Goal: Task Accomplishment & Management: Manage account settings

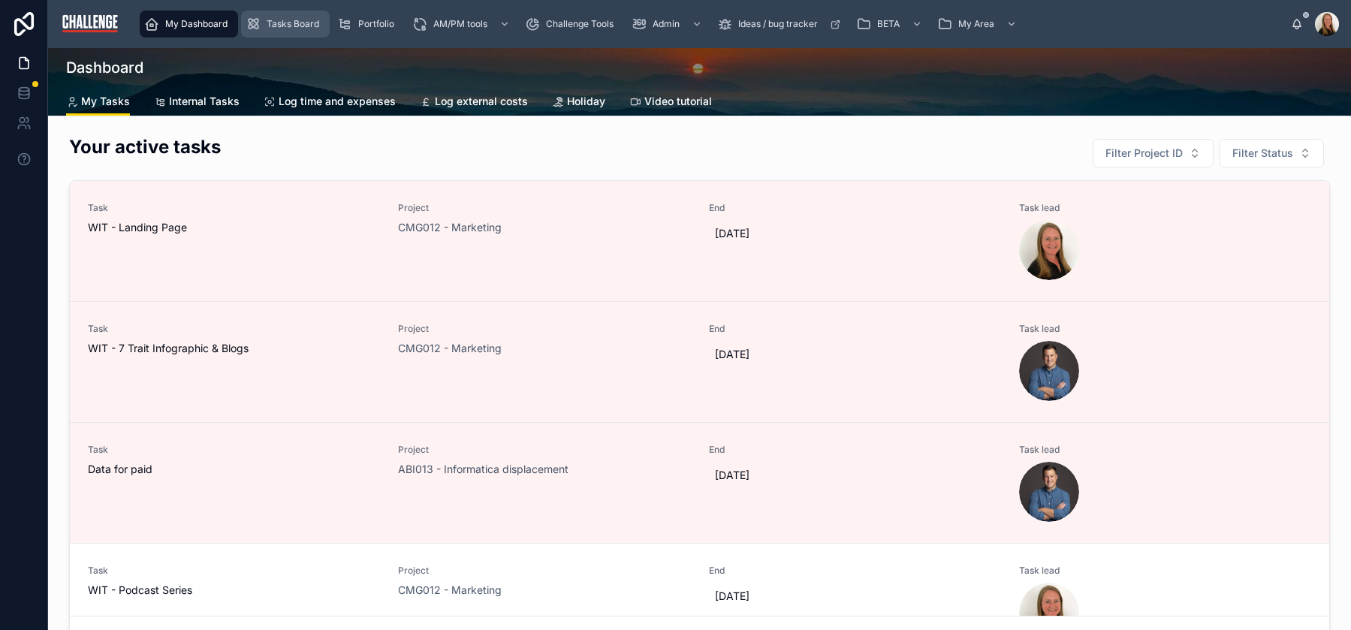
click at [309, 23] on span "Tasks Board" at bounding box center [293, 24] width 53 height 12
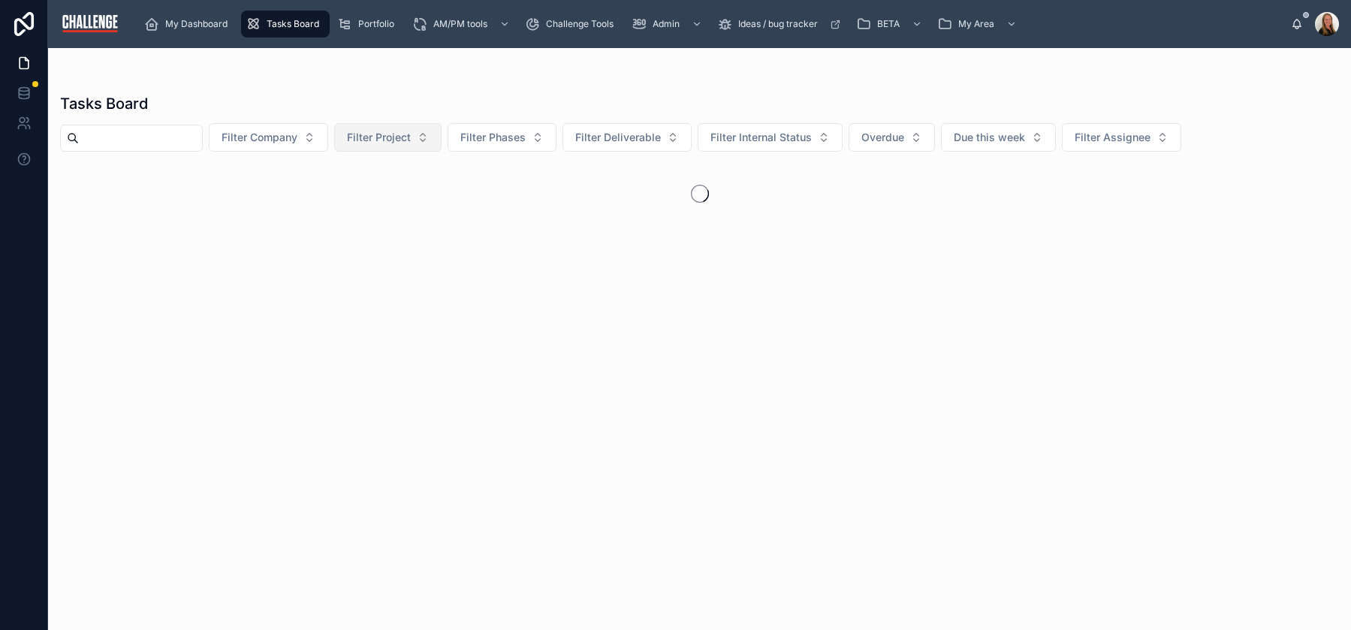
click at [410, 143] on span "Filter Project" at bounding box center [379, 137] width 64 height 15
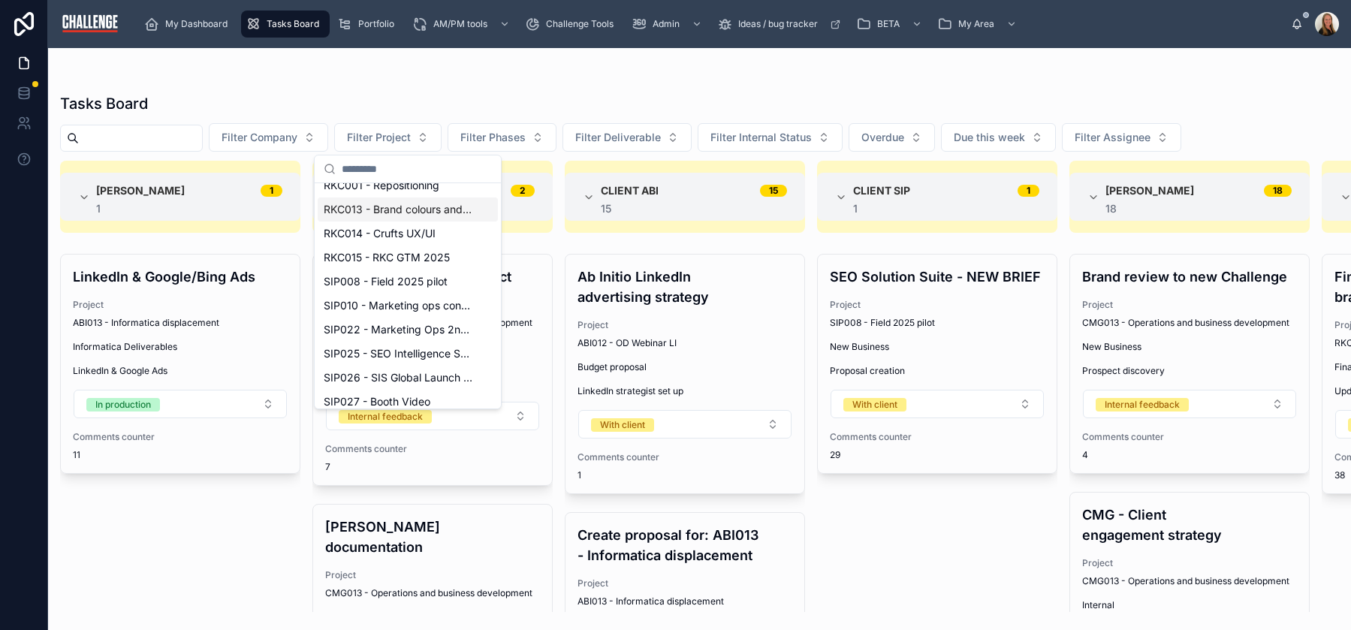
click at [396, 210] on span "RKC013 - Brand colours and visual identity elements" at bounding box center [399, 209] width 150 height 15
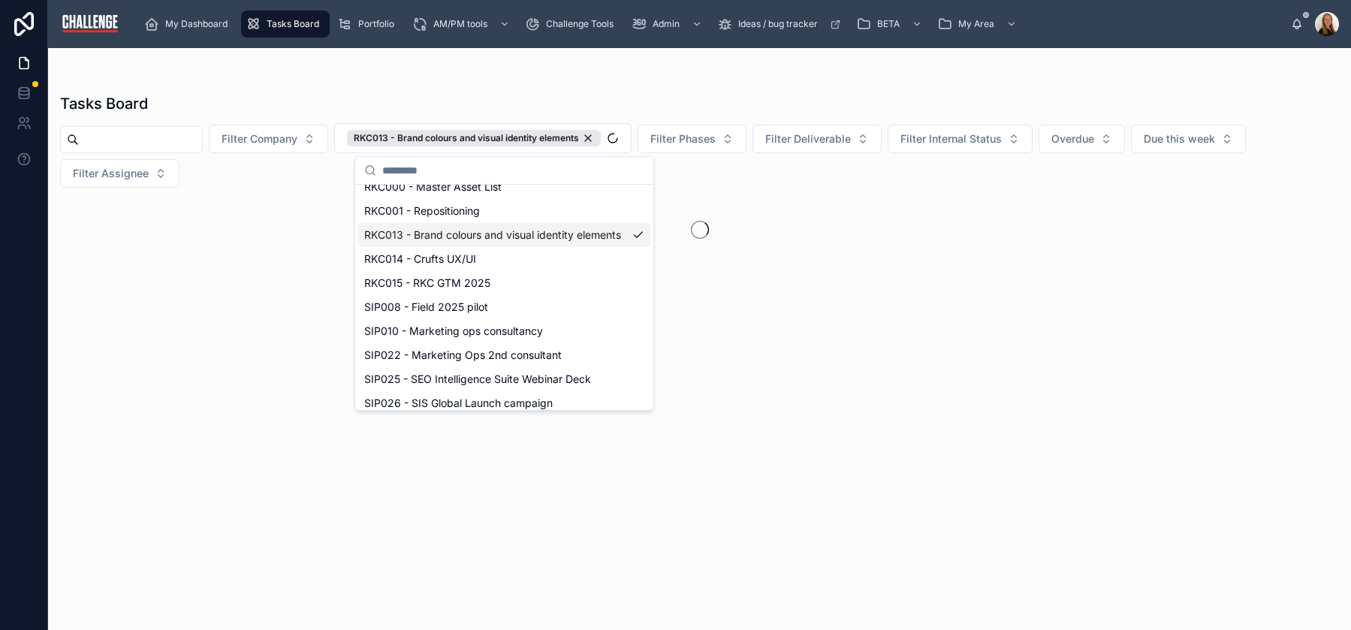
scroll to position [541, 0]
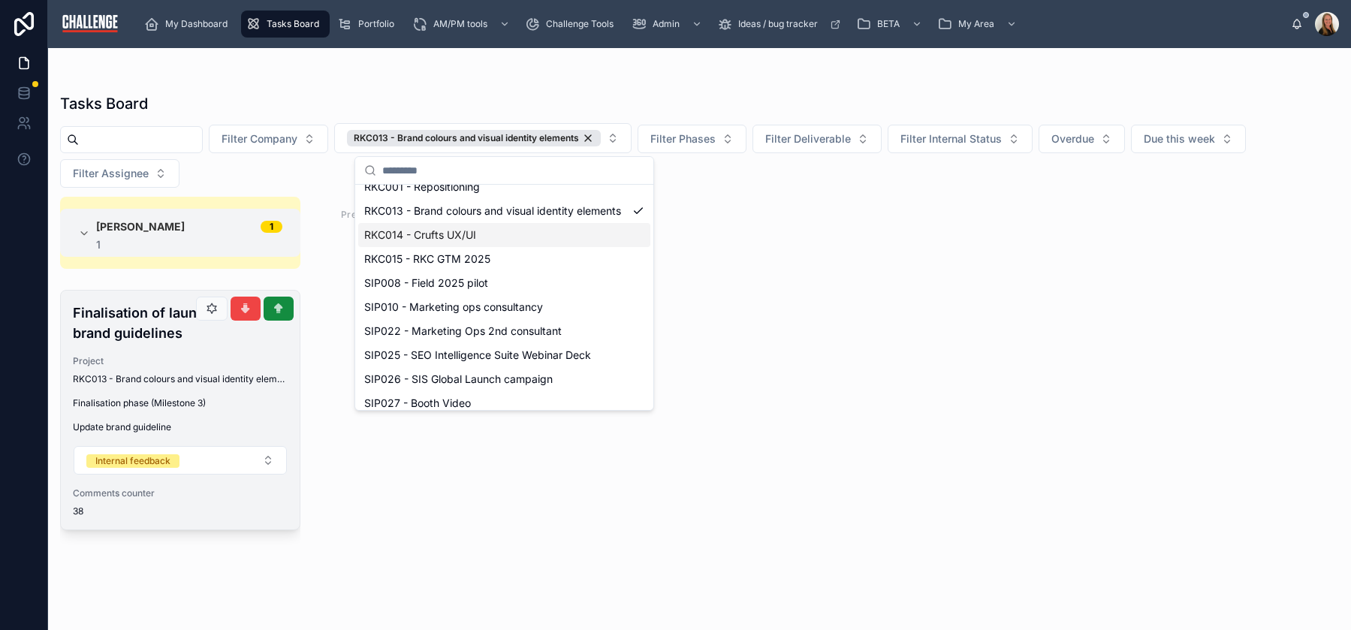
click at [186, 345] on div "Finalisation of launch brand guidelines Project RKC013 - Brand colours and visu…" at bounding box center [180, 410] width 239 height 239
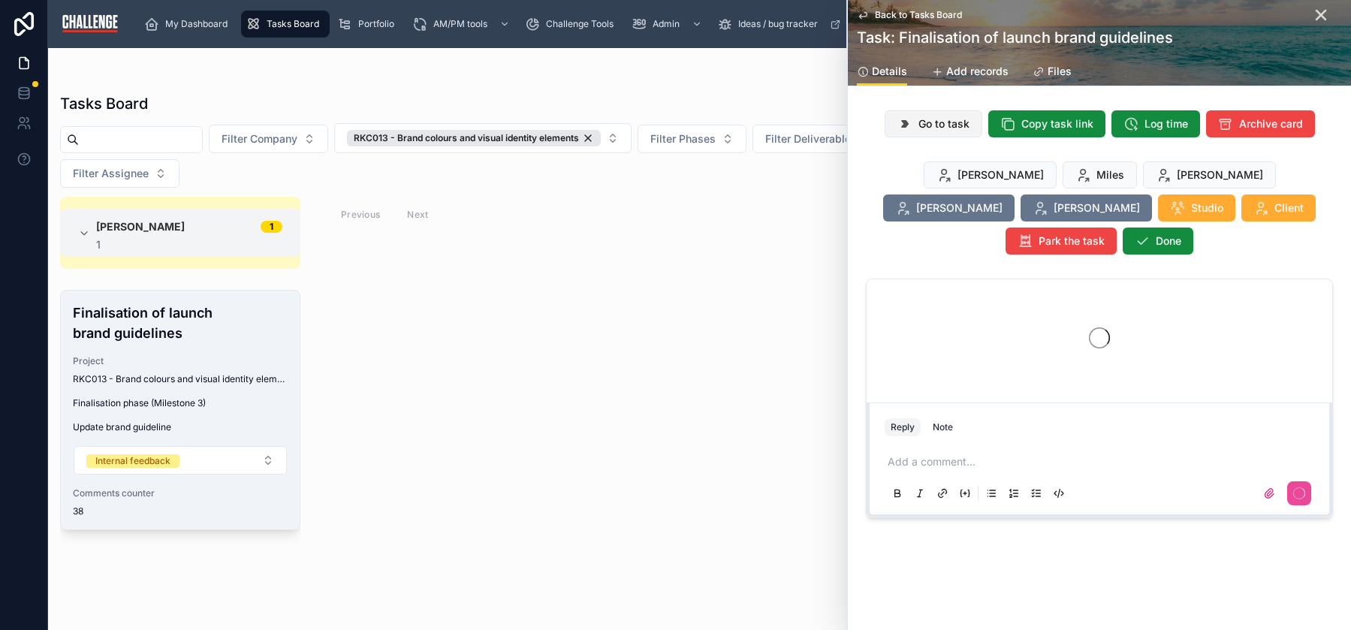
click at [945, 122] on span "Go to task" at bounding box center [943, 123] width 51 height 15
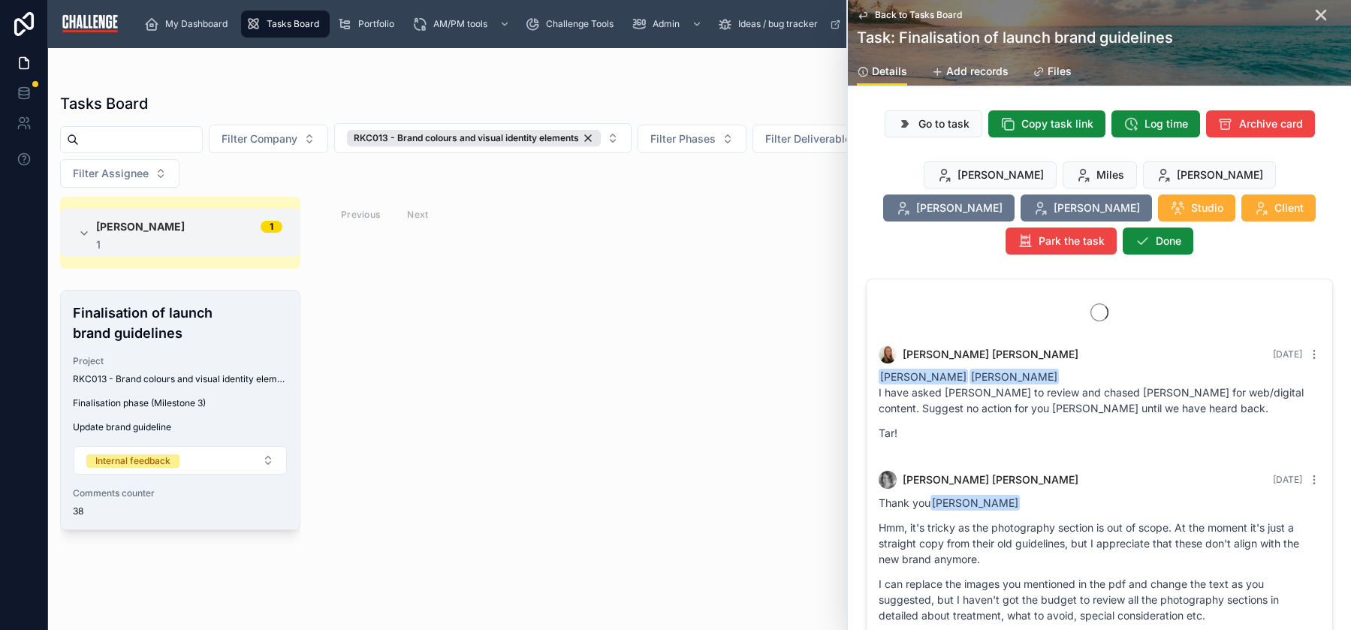
scroll to position [5171, 0]
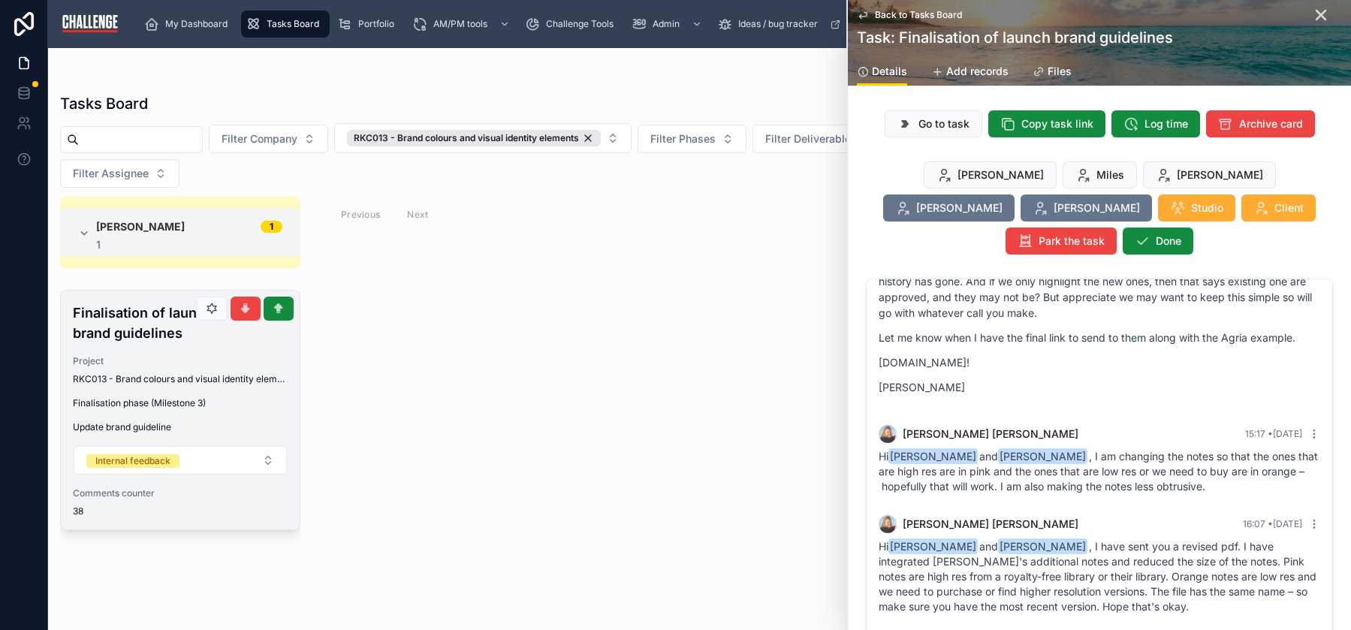
click at [201, 381] on span "RKC013 - Brand colours and visual identity elements" at bounding box center [180, 379] width 215 height 12
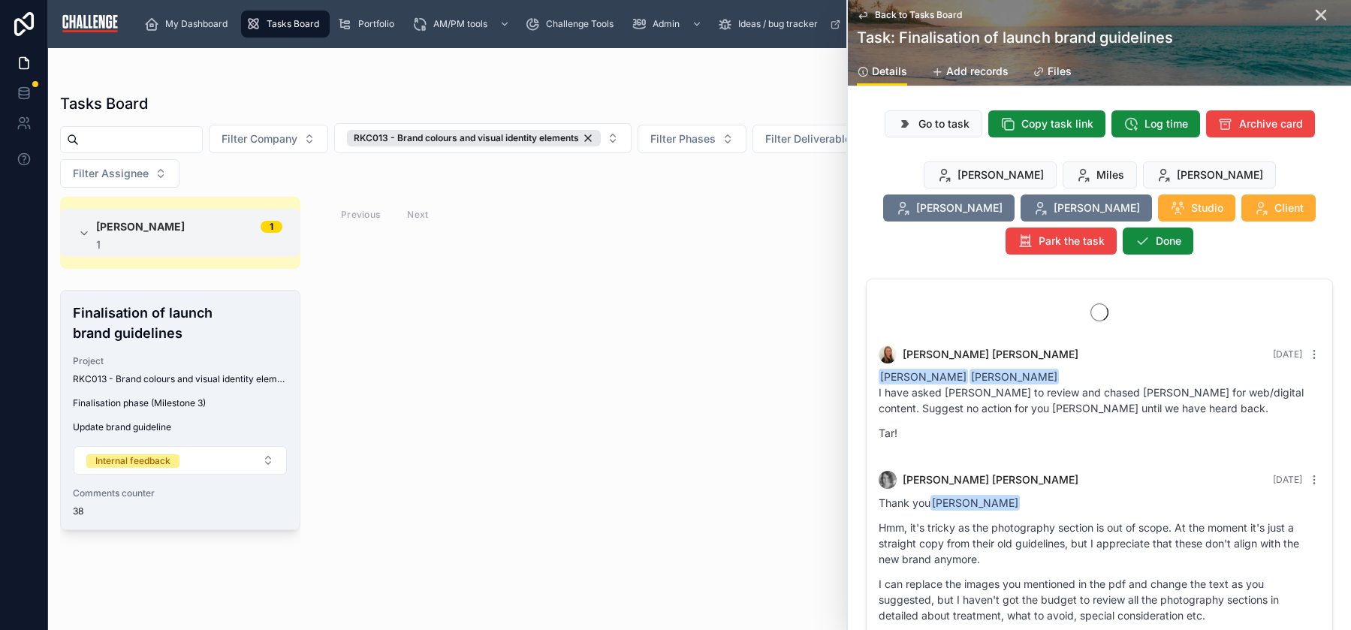
scroll to position [5171, 0]
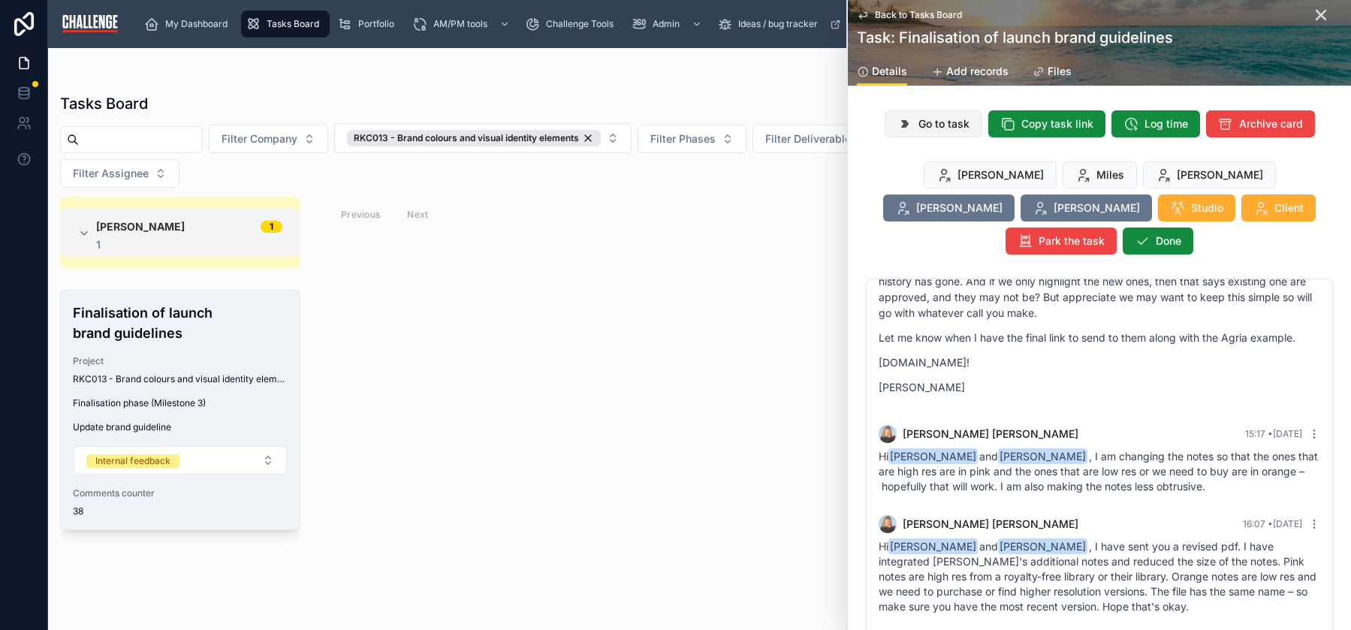
click at [918, 125] on span "Go to task" at bounding box center [943, 123] width 51 height 15
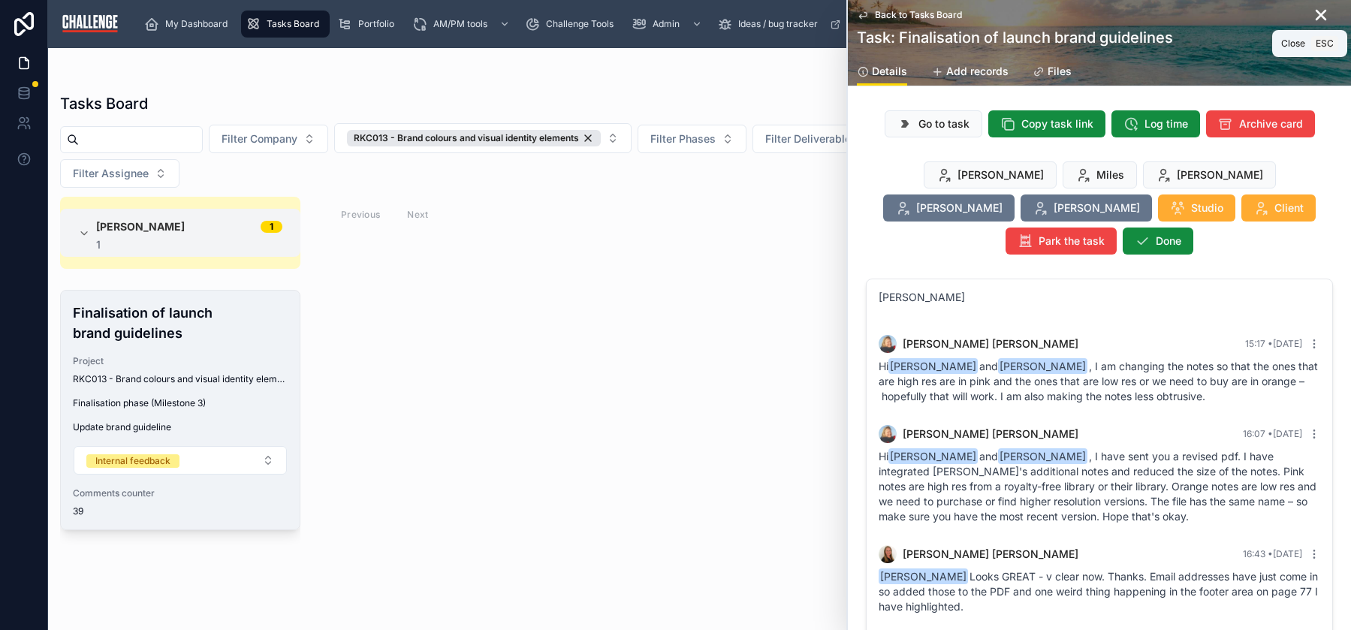
click at [1316, 15] on icon at bounding box center [1321, 15] width 18 height 18
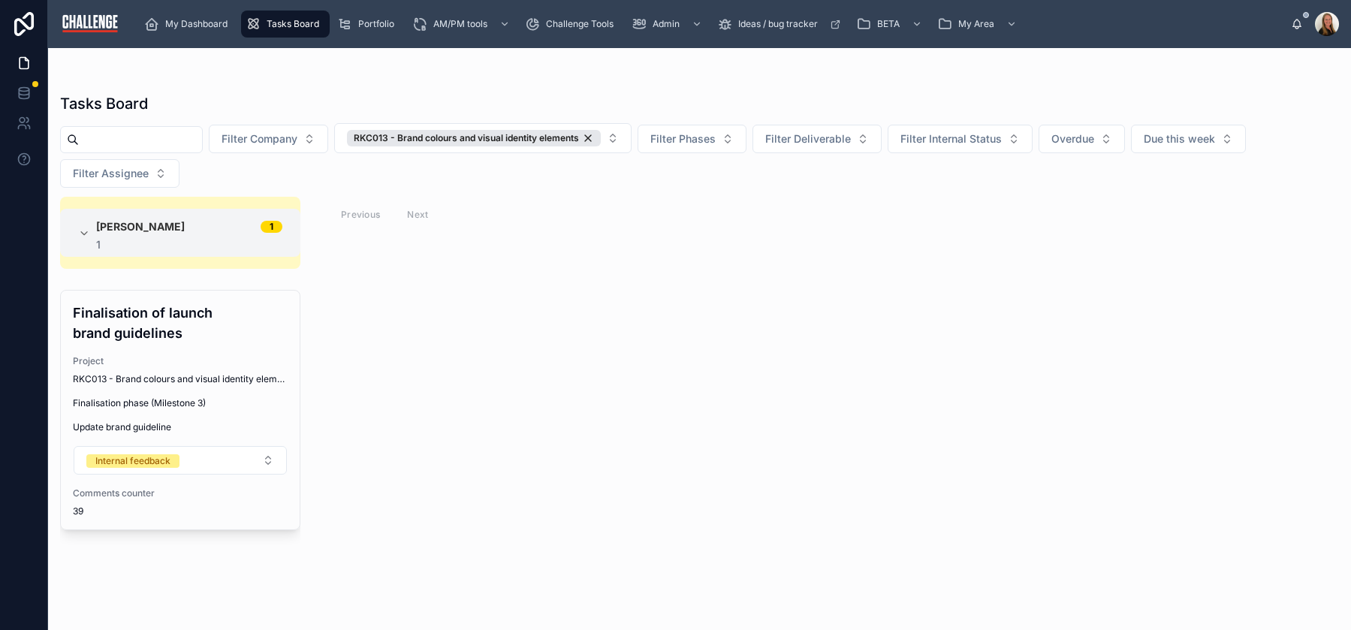
click at [273, 26] on span "Tasks Board" at bounding box center [293, 24] width 53 height 12
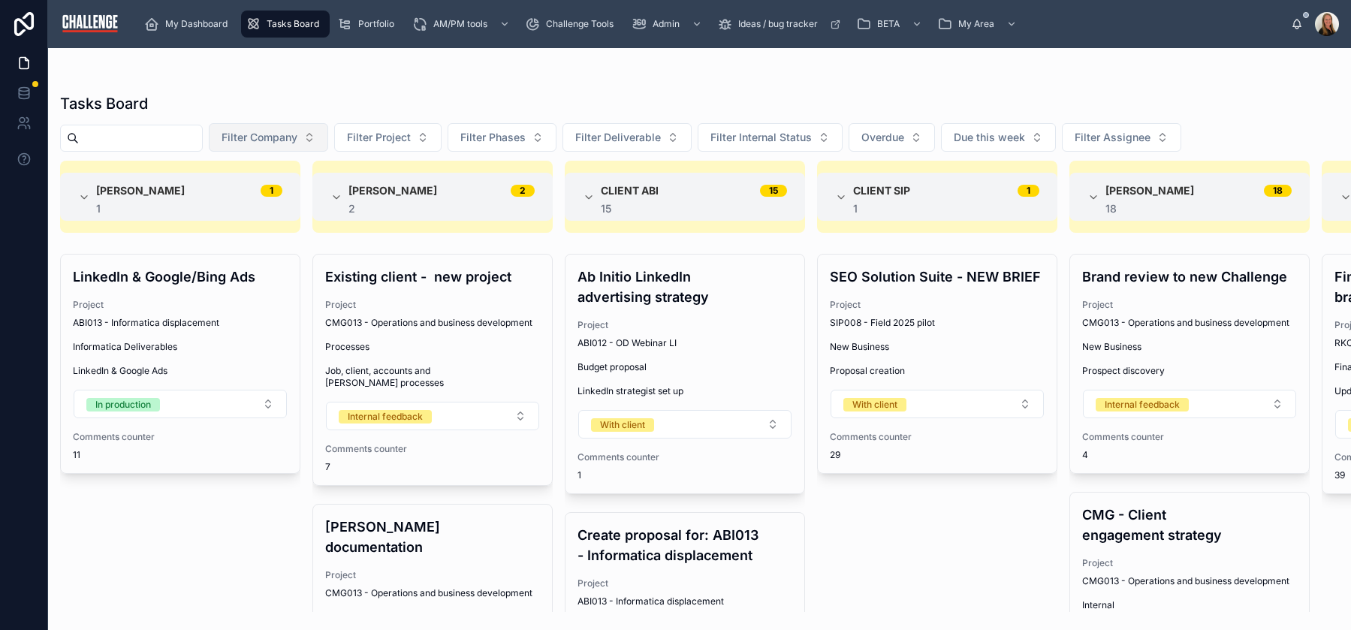
click at [295, 141] on span "Filter Company" at bounding box center [260, 137] width 76 height 15
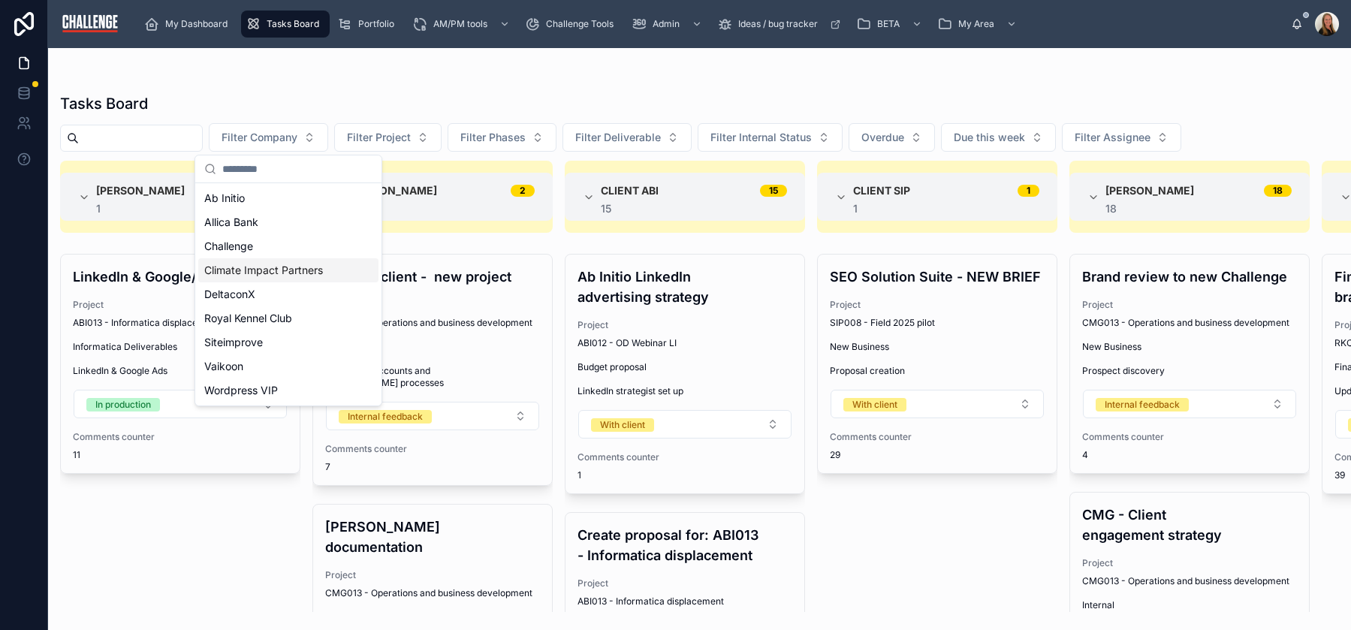
click at [276, 264] on span "Climate Impact Partners" at bounding box center [263, 270] width 119 height 15
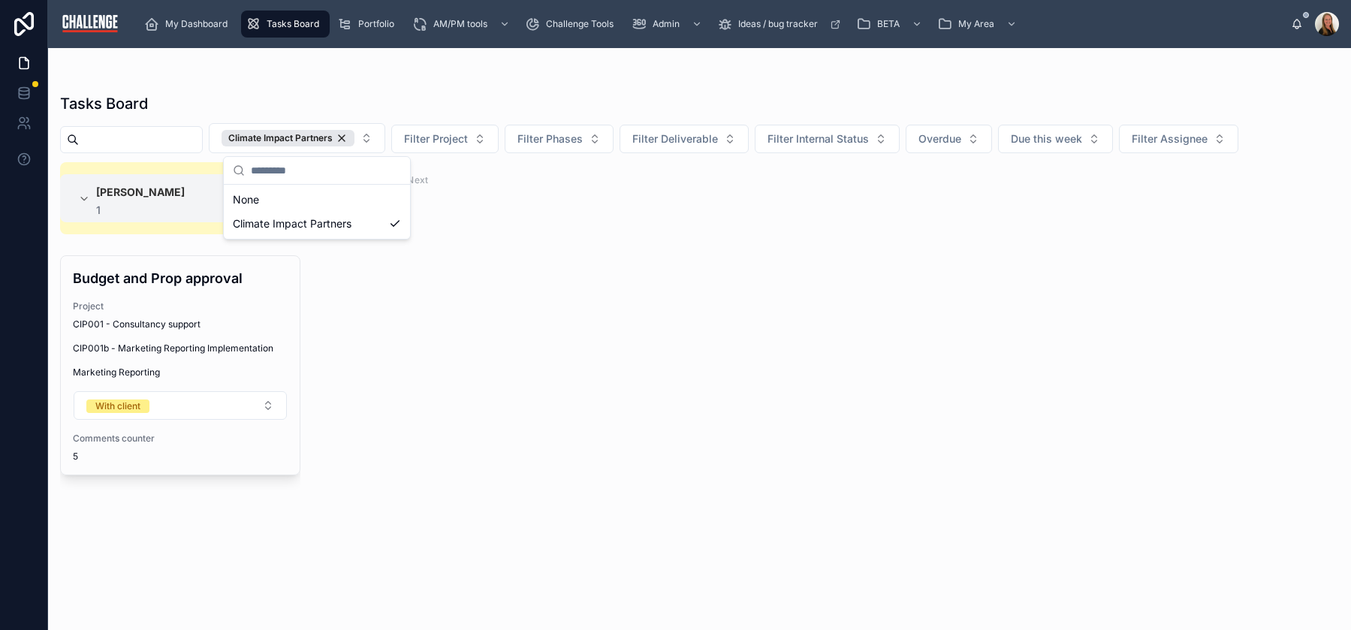
click at [553, 101] on div "Tasks Board" at bounding box center [699, 103] width 1279 height 21
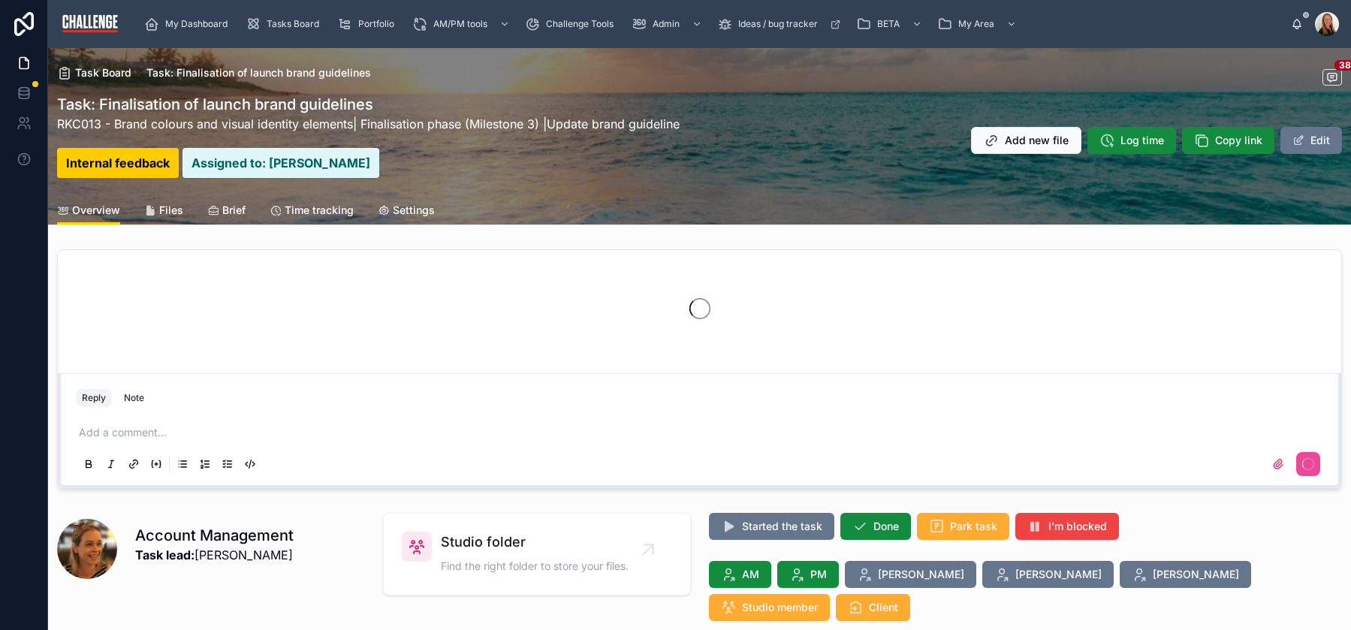
click at [173, 205] on span "Files" at bounding box center [171, 210] width 24 height 15
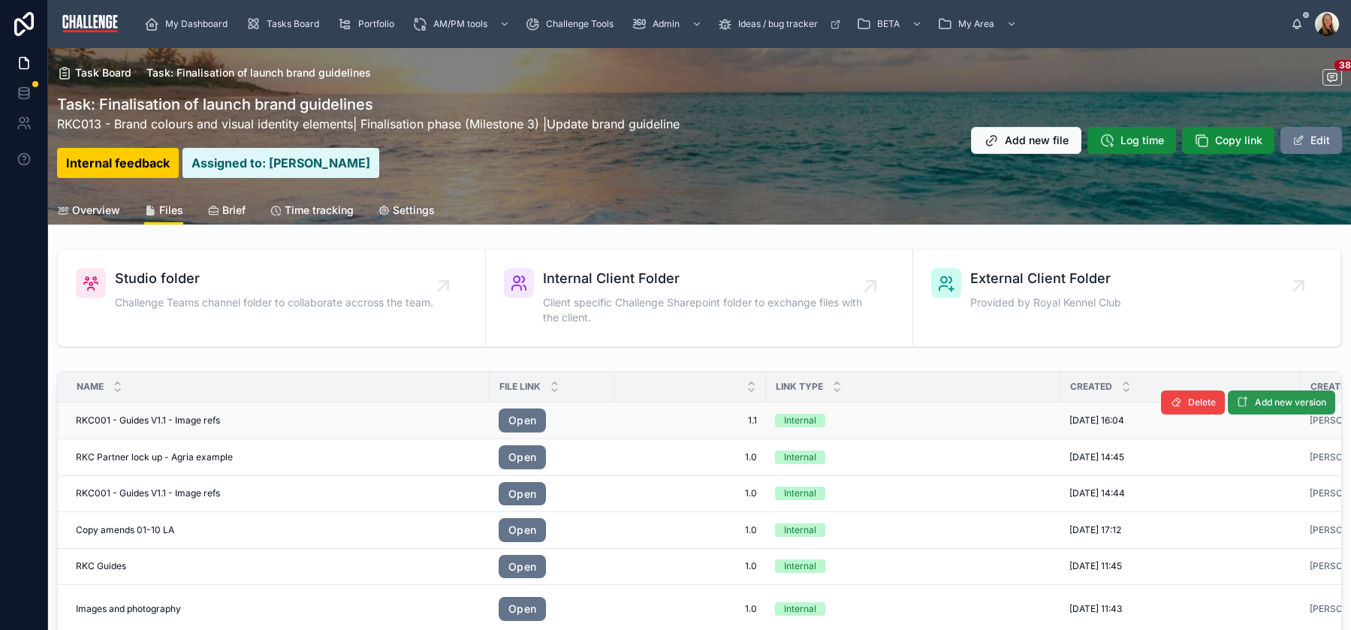
click at [1262, 405] on span "Add new version" at bounding box center [1290, 403] width 71 height 12
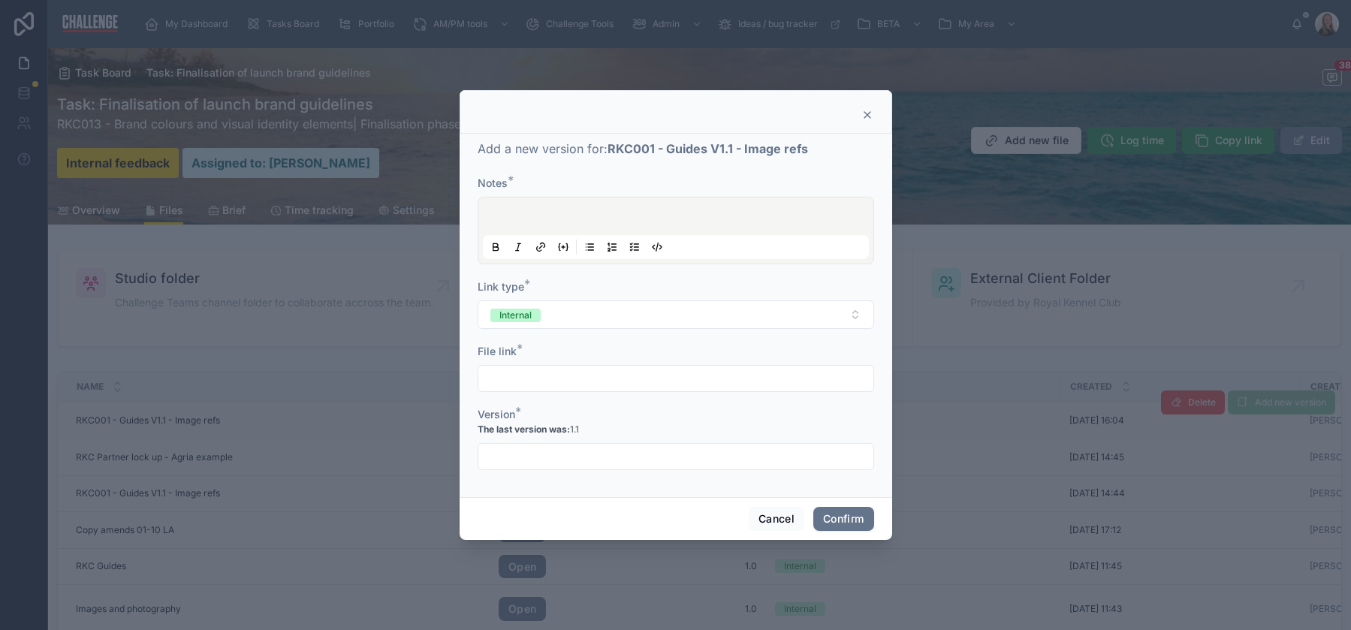
click at [568, 212] on div at bounding box center [676, 230] width 386 height 57
click at [557, 381] on input "text" at bounding box center [675, 378] width 395 height 21
paste input "**********"
type input "**********"
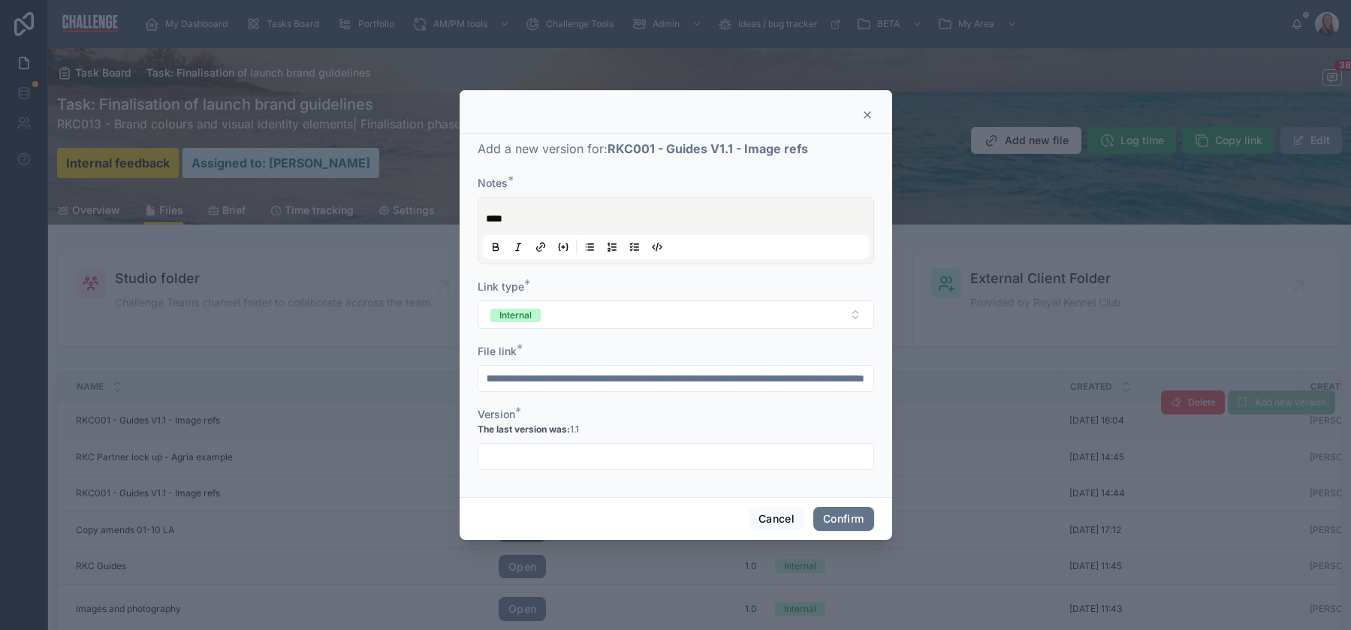
scroll to position [0, 0]
click at [512, 466] on input "text" at bounding box center [675, 456] width 395 height 21
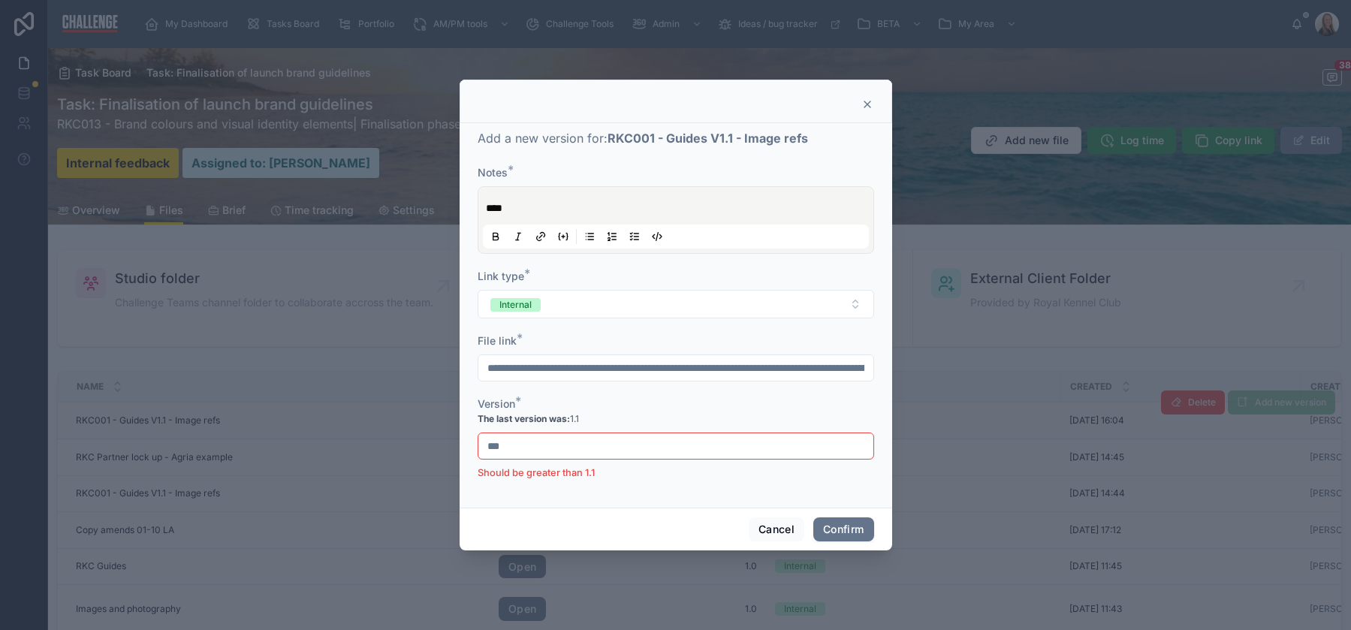
type input "***"
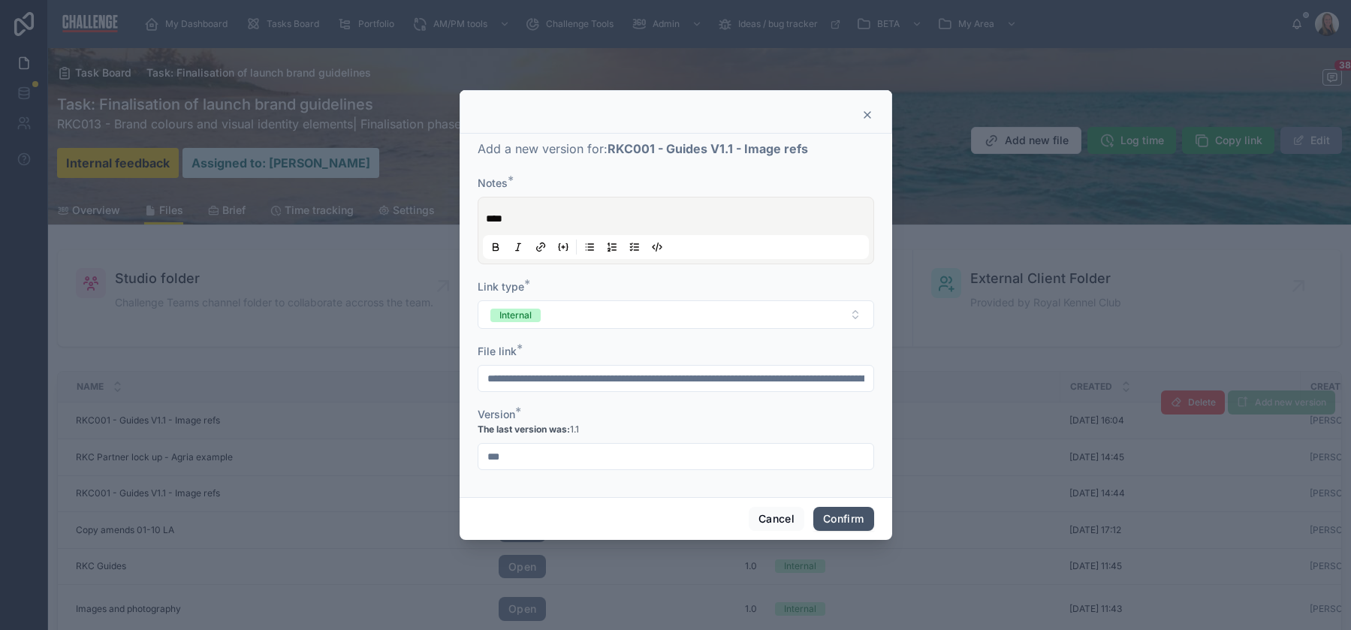
type input "***"
click at [849, 520] on button "Confirm" at bounding box center [843, 519] width 60 height 24
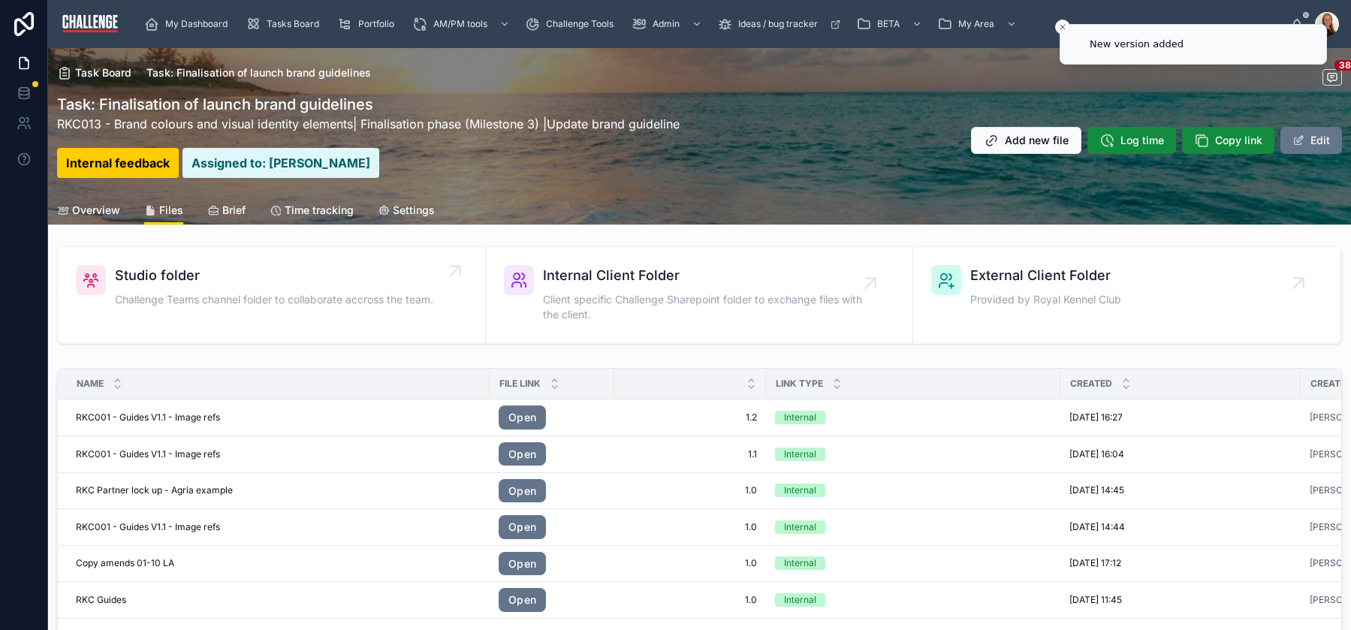
scroll to position [36, 0]
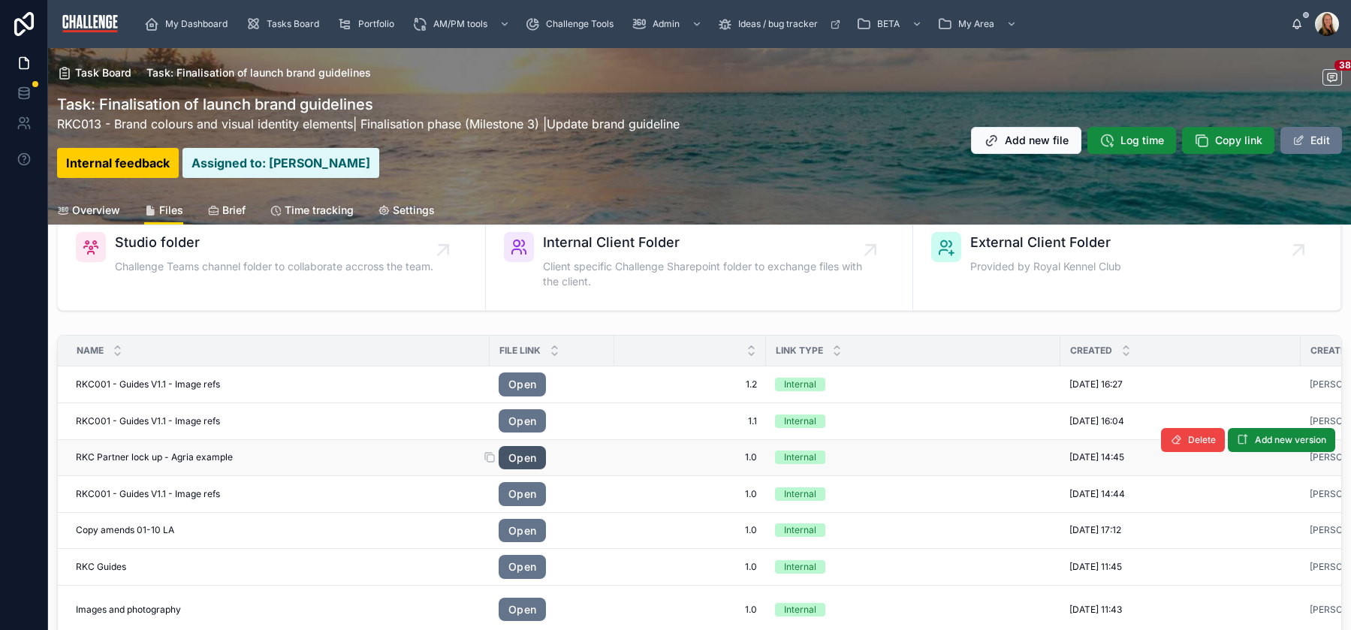
click at [526, 460] on link "Open" at bounding box center [522, 458] width 47 height 24
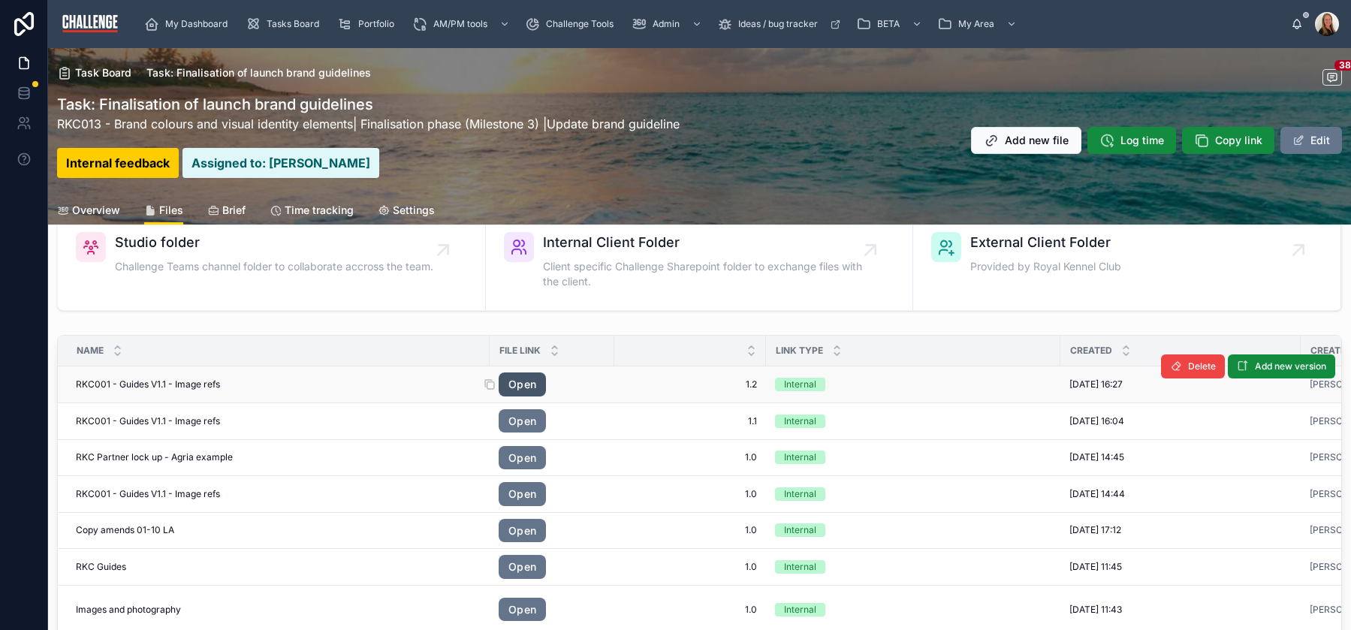
click at [525, 385] on link "Open" at bounding box center [522, 384] width 47 height 24
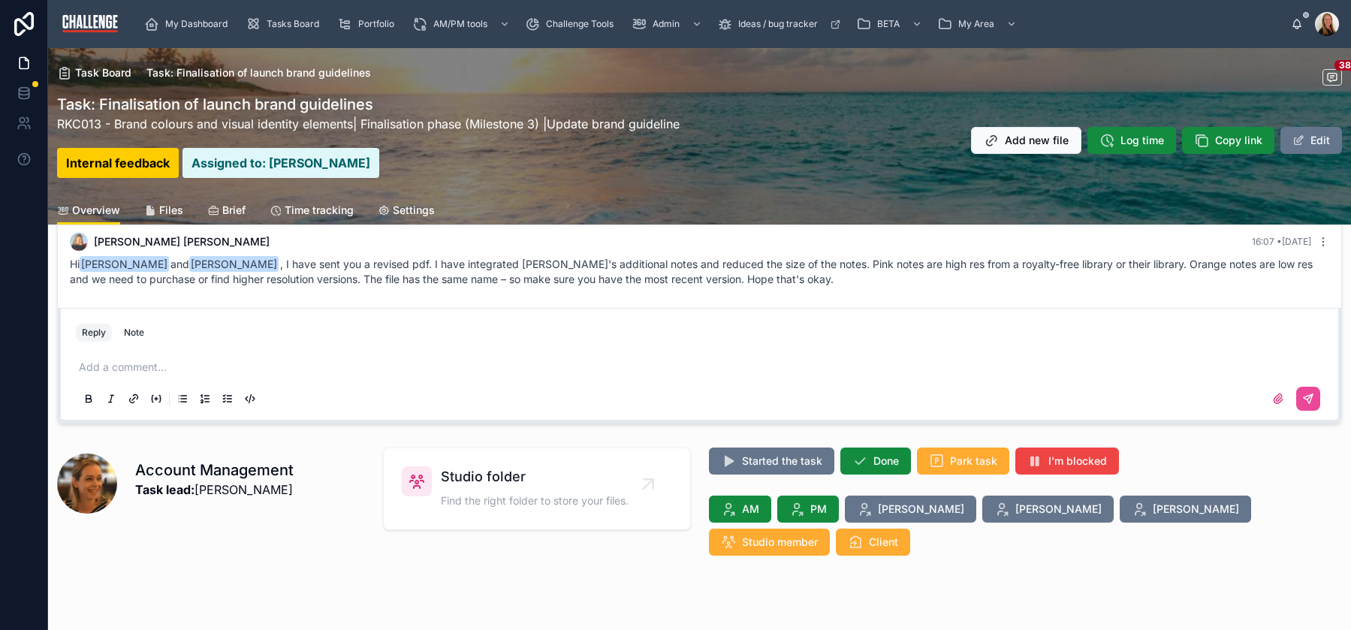
scroll to position [300, 0]
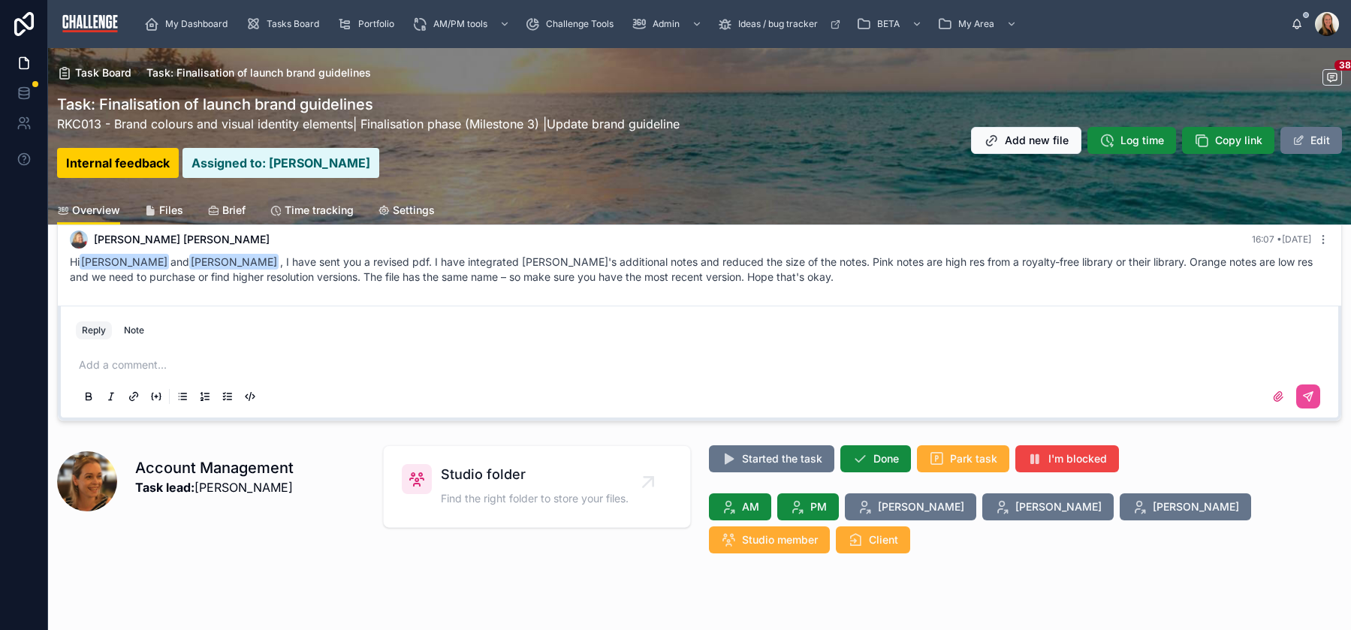
click at [161, 365] on p at bounding box center [702, 364] width 1247 height 15
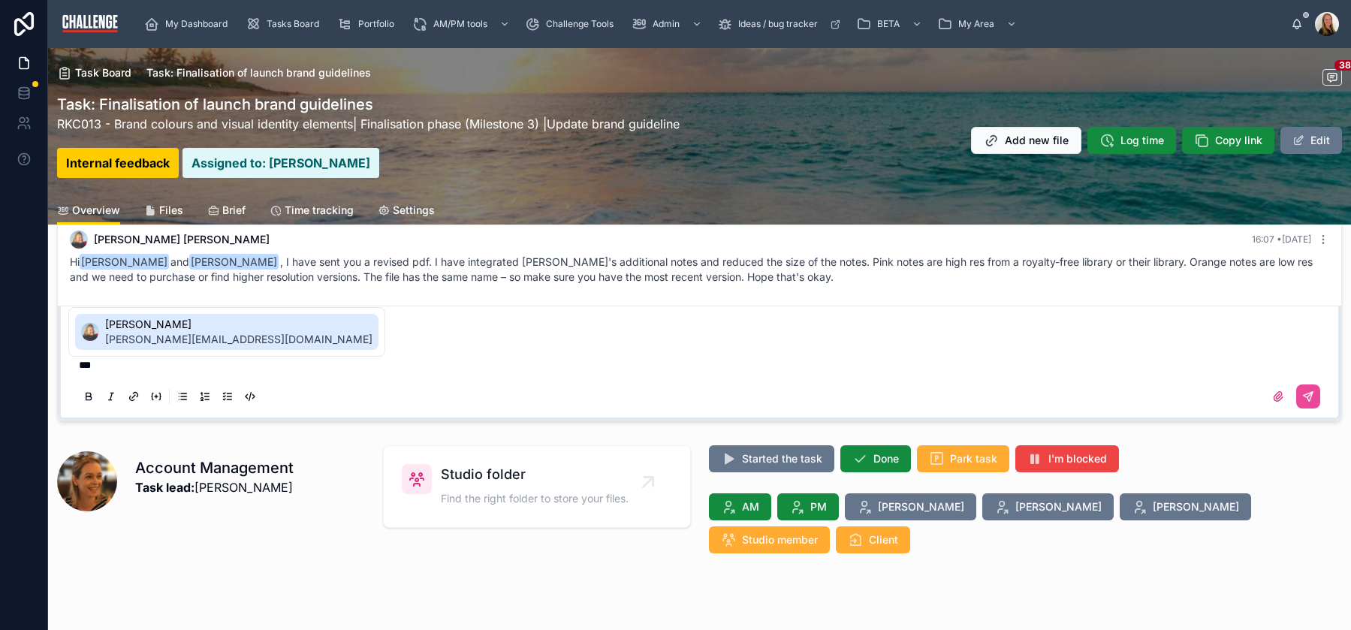
click at [162, 332] on span "gretchen@challengemarketing.co.uk" at bounding box center [238, 339] width 267 height 15
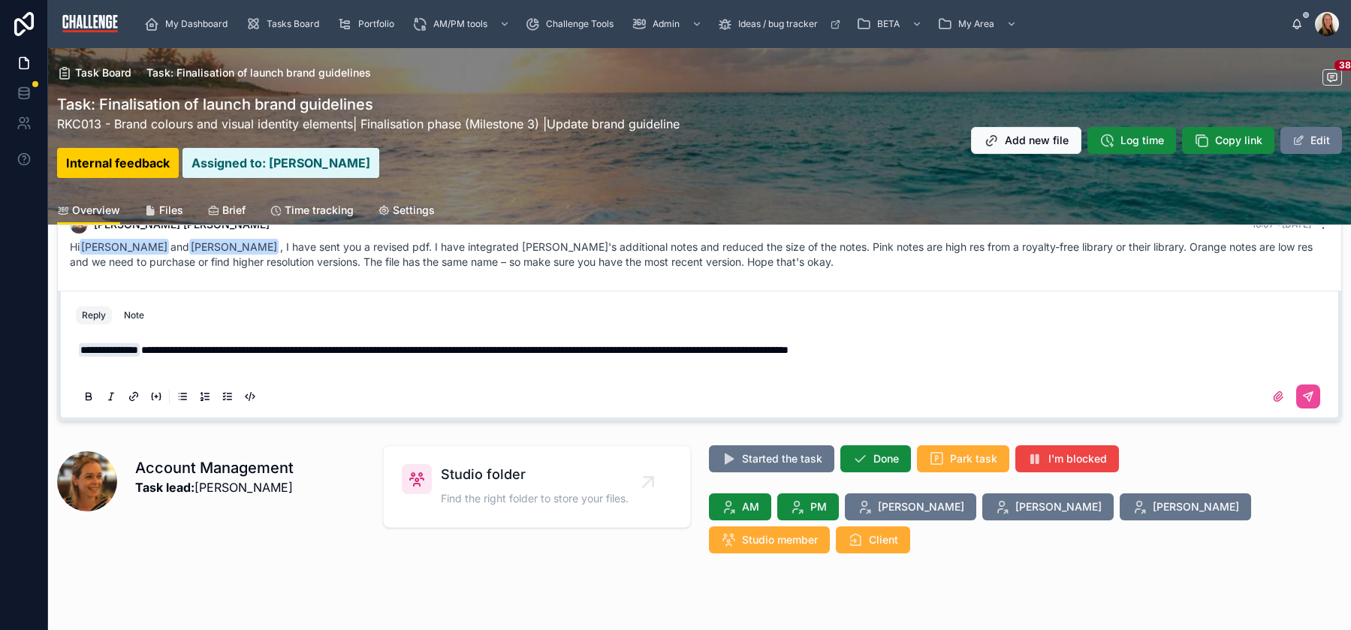
scroll to position [270, 0]
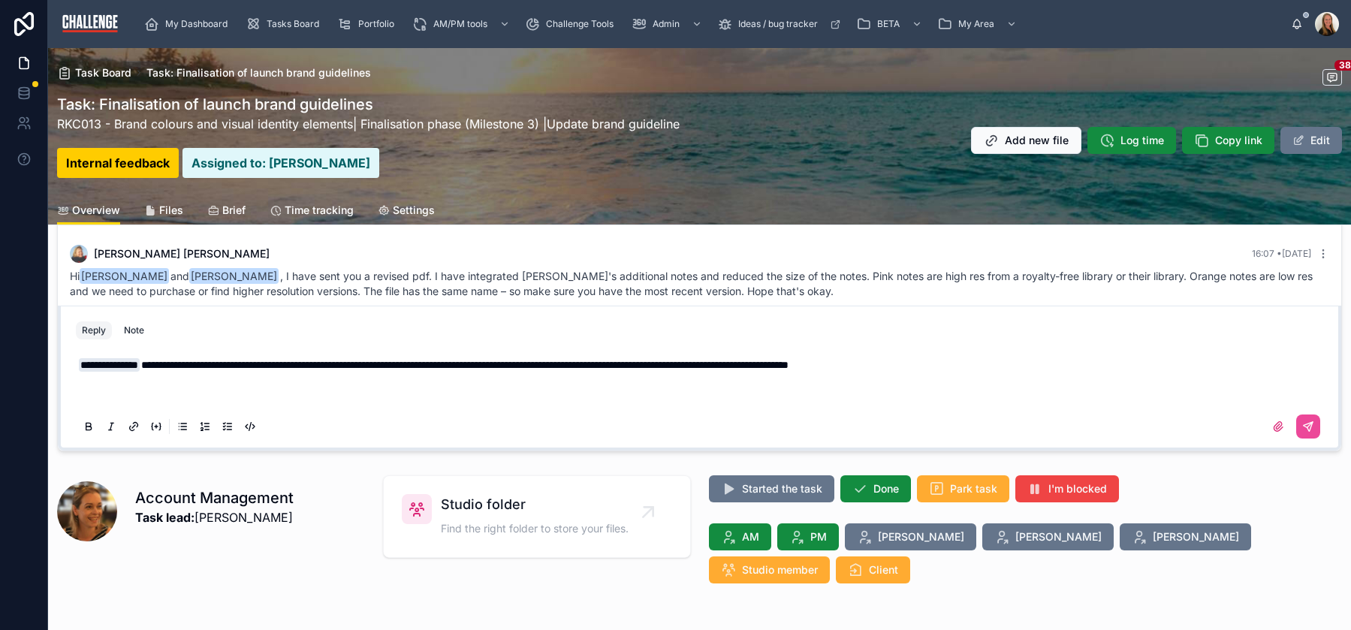
click at [789, 365] on span "**********" at bounding box center [464, 365] width 647 height 11
click at [1078, 365] on p "**********" at bounding box center [702, 364] width 1247 height 15
click at [1302, 429] on icon at bounding box center [1308, 427] width 12 height 12
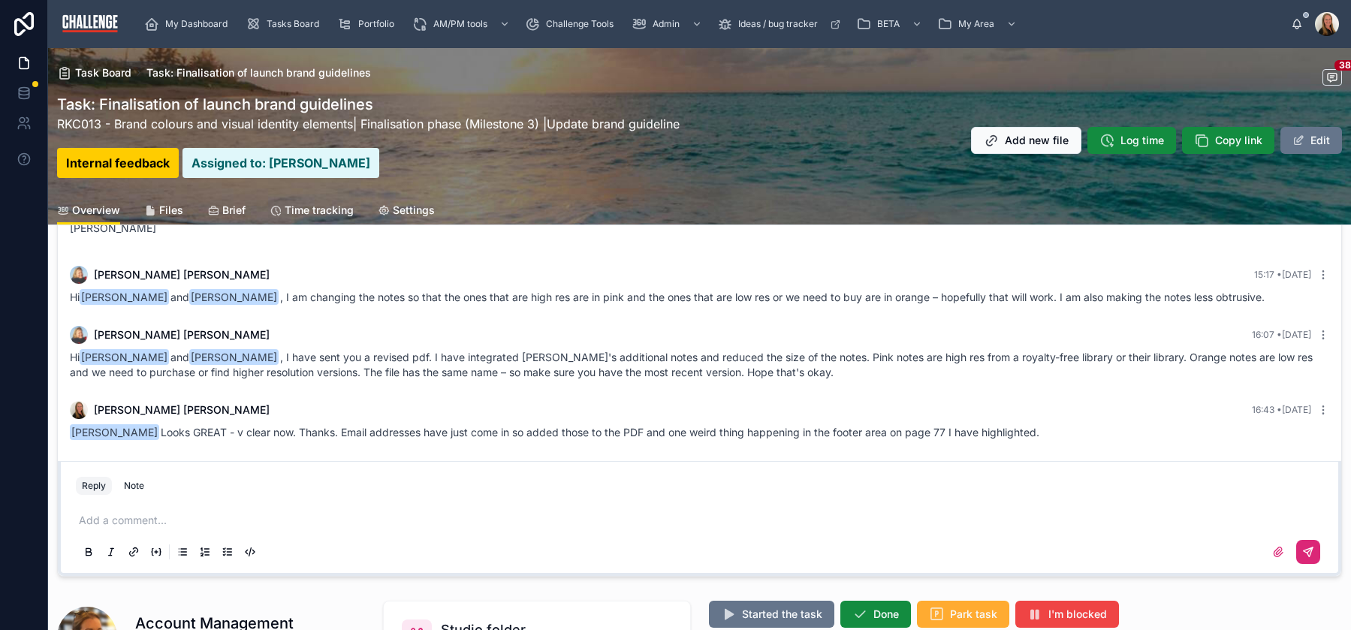
scroll to position [3620, 0]
